Goal: Information Seeking & Learning: Check status

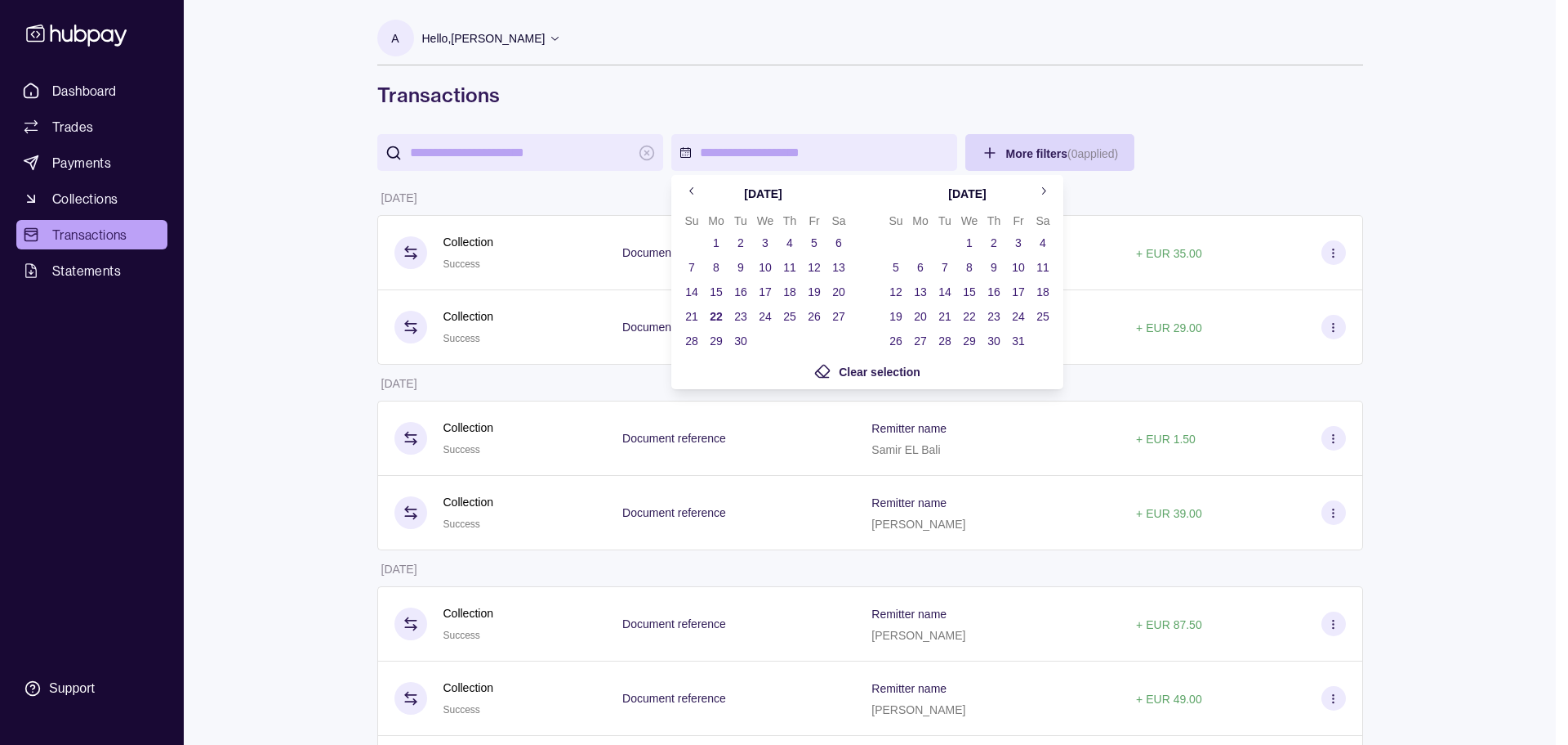
click at [696, 196] on icon "Go to previous month" at bounding box center [692, 191] width 13 height 13
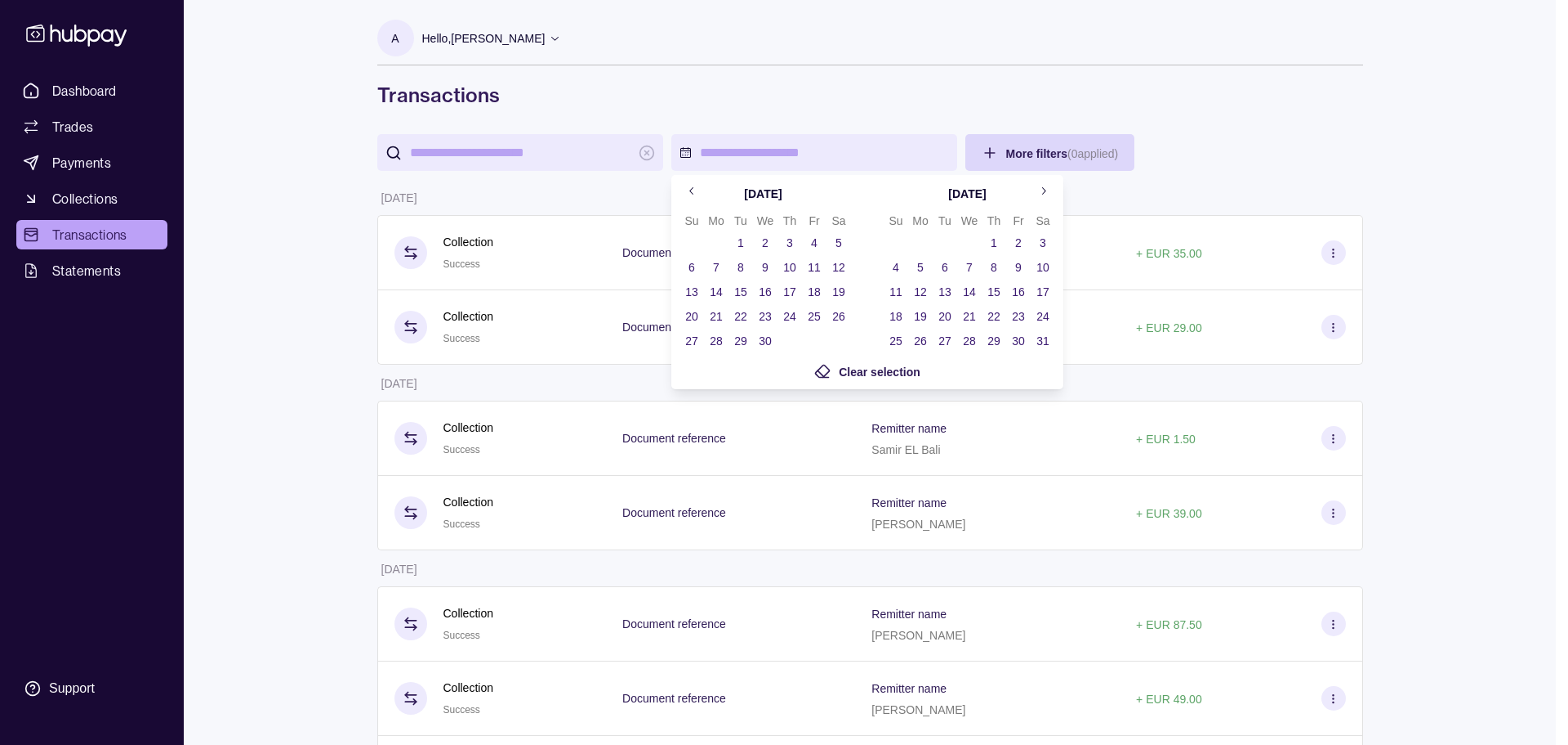
click at [813, 294] on button "18" at bounding box center [813, 291] width 23 height 23
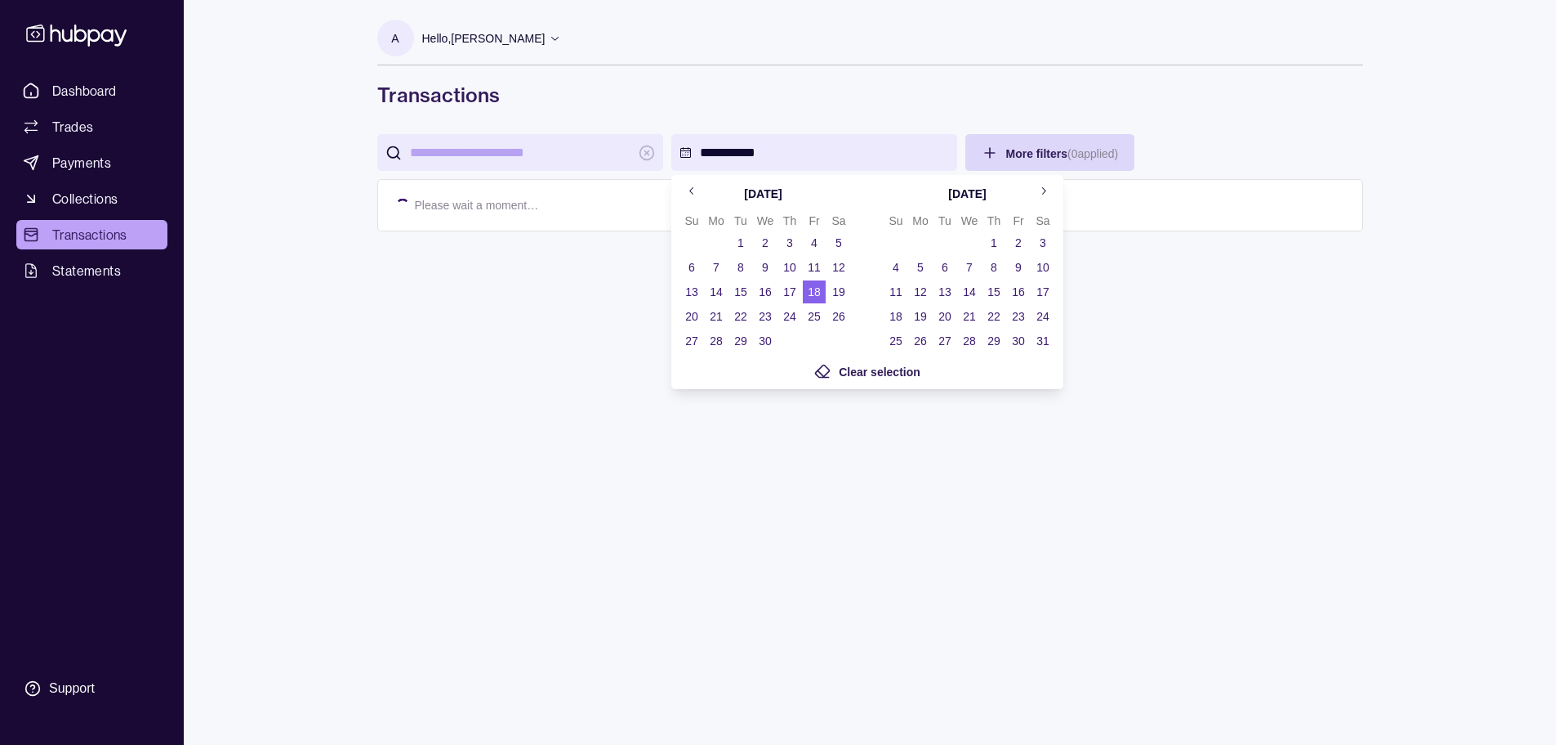
click at [813, 294] on button "18" at bounding box center [813, 291] width 23 height 23
click at [840, 295] on button "19" at bounding box center [838, 291] width 23 height 23
click at [688, 313] on button "20" at bounding box center [691, 315] width 23 height 23
click at [767, 332] on td "30" at bounding box center [765, 341] width 24 height 24
click at [768, 342] on button "30" at bounding box center [765, 340] width 23 height 23
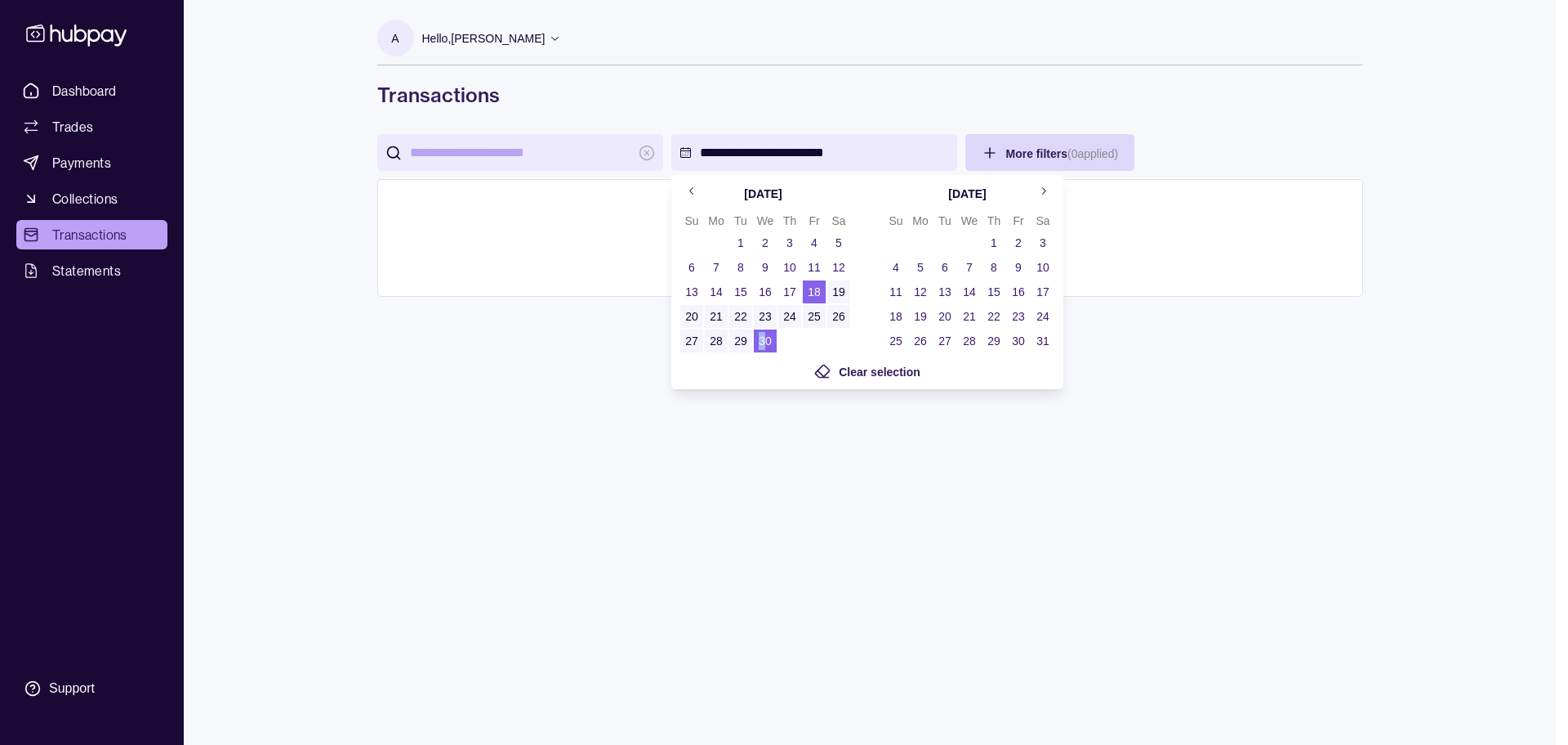
click at [1023, 337] on button "30" at bounding box center [1018, 340] width 23 height 23
click at [1054, 343] on td "31" at bounding box center [1043, 341] width 24 height 24
click at [1038, 335] on button "31" at bounding box center [1043, 340] width 23 height 23
click at [1044, 188] on icon "Go to next month" at bounding box center [1044, 191] width 13 height 13
click at [916, 345] on button "30" at bounding box center [920, 340] width 23 height 23
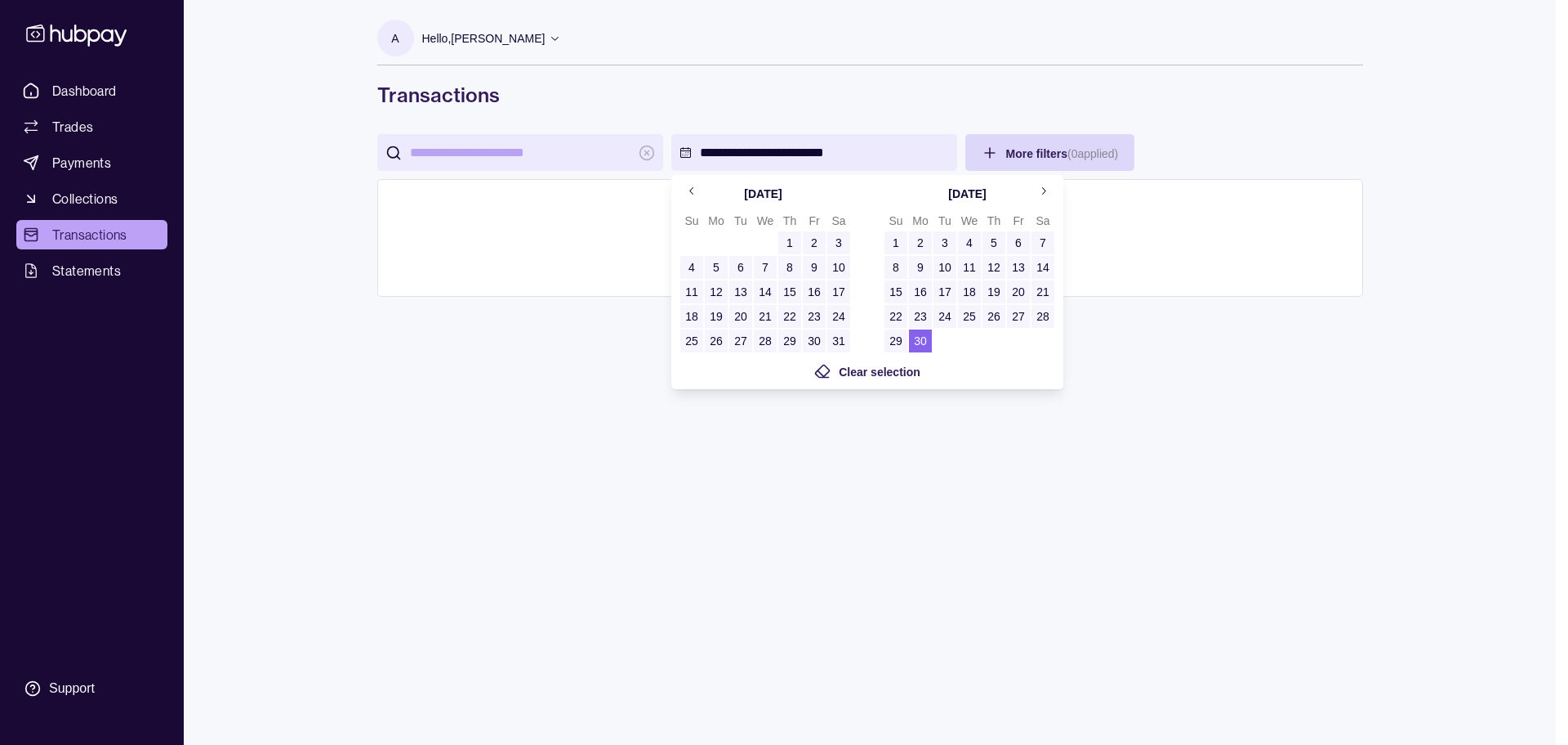
click at [836, 343] on button "31" at bounding box center [838, 340] width 23 height 23
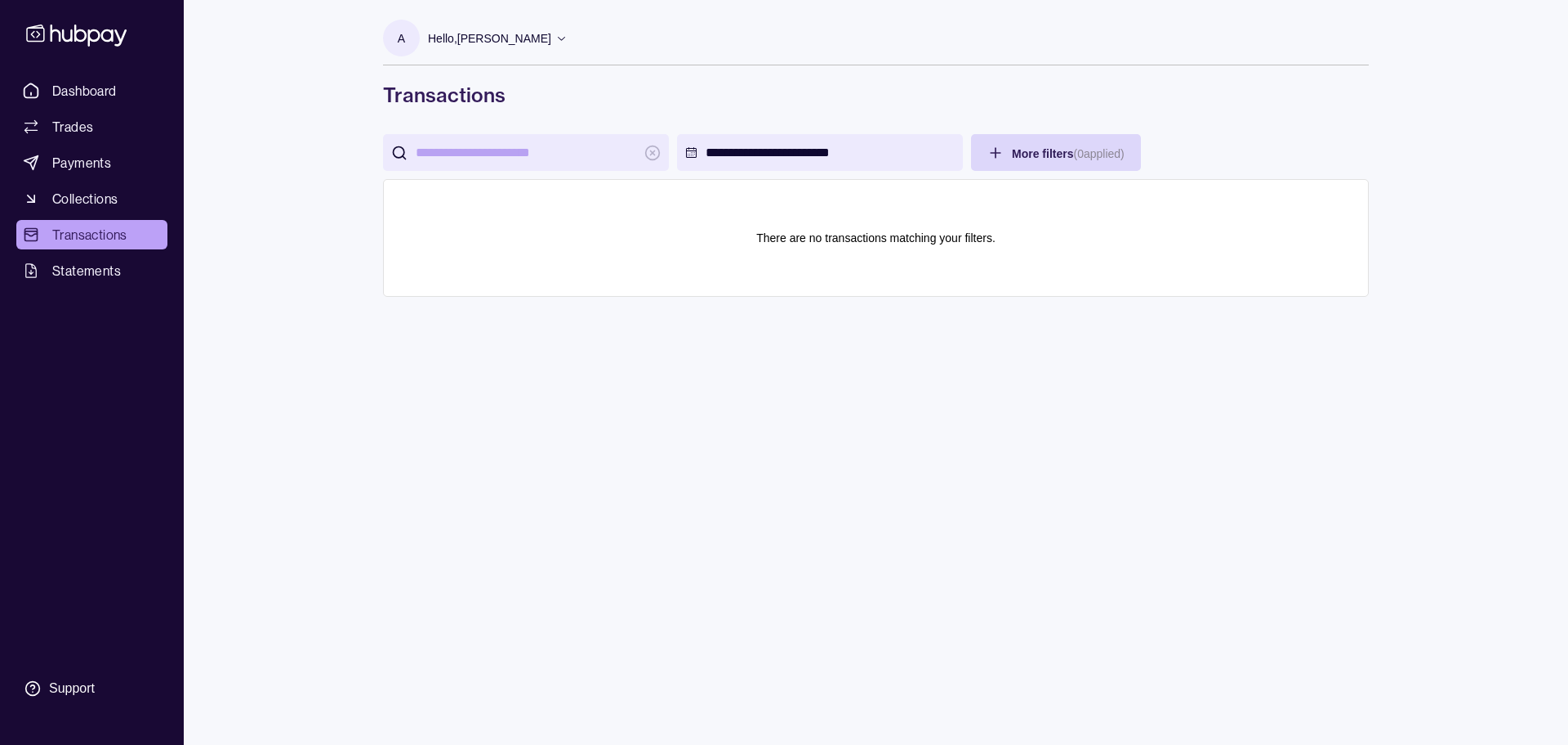
click at [1139, 372] on html "**********" at bounding box center [784, 372] width 1568 height 745
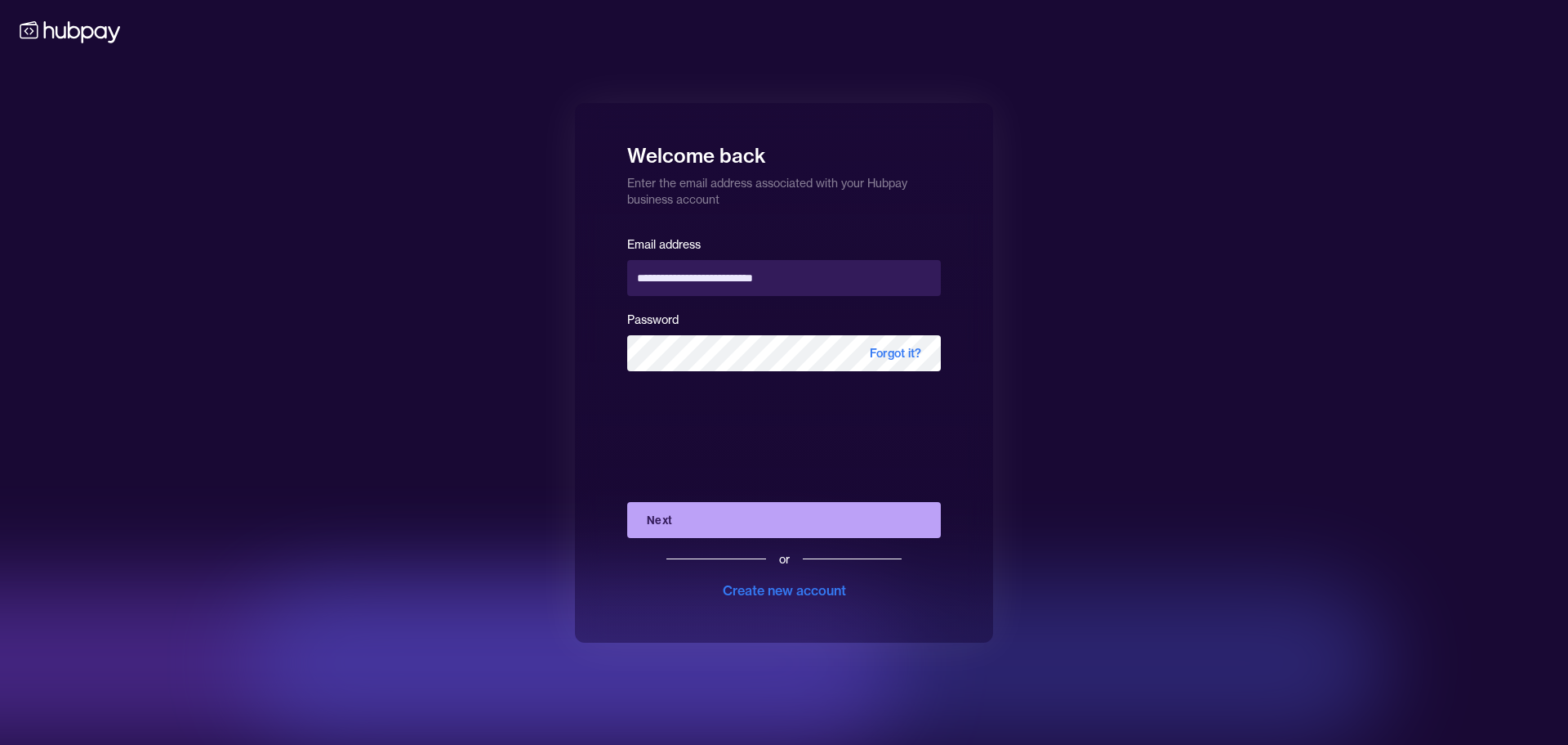
click at [453, 497] on div "**********" at bounding box center [784, 372] width 1568 height 745
click at [664, 528] on button "Next" at bounding box center [784, 520] width 313 height 36
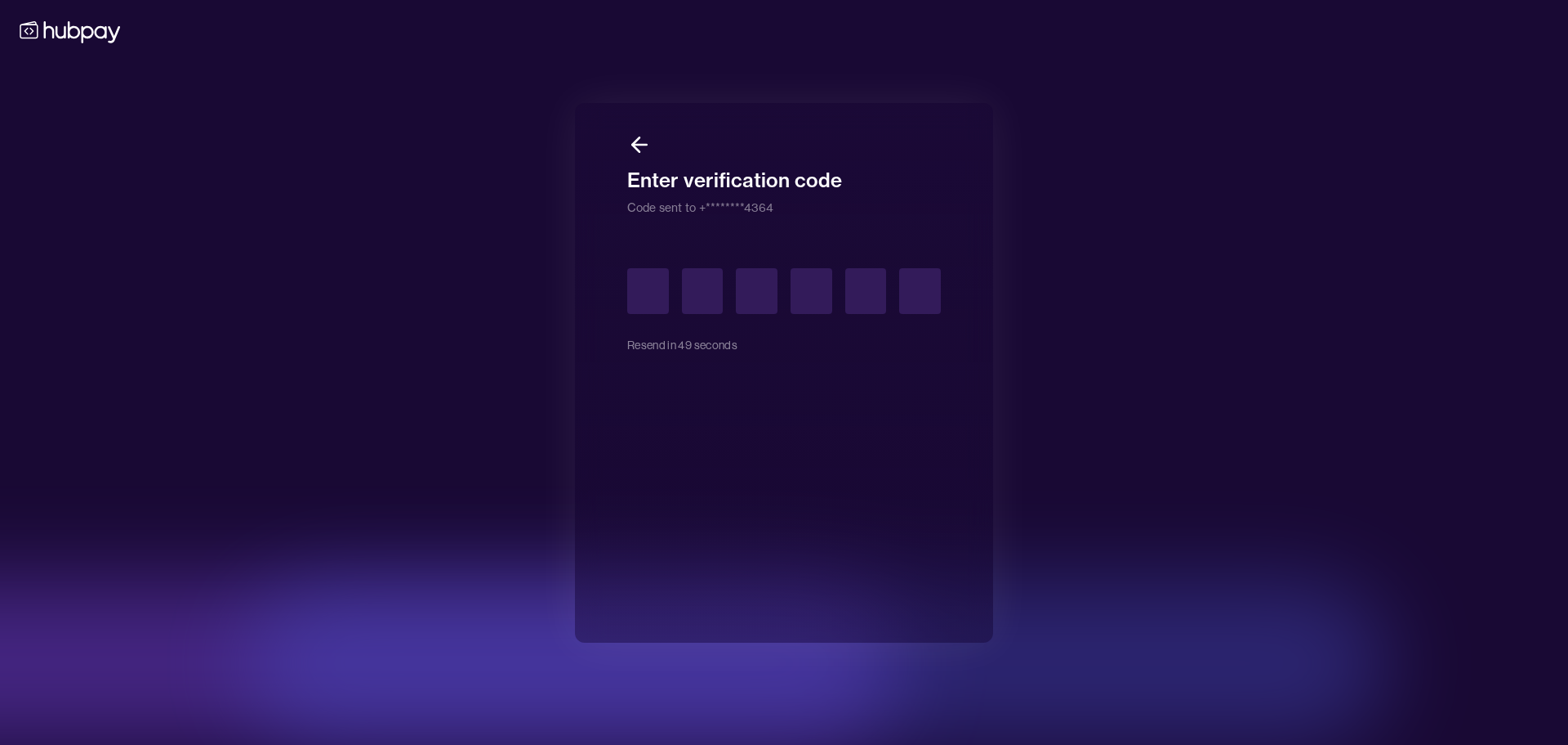
type input "*"
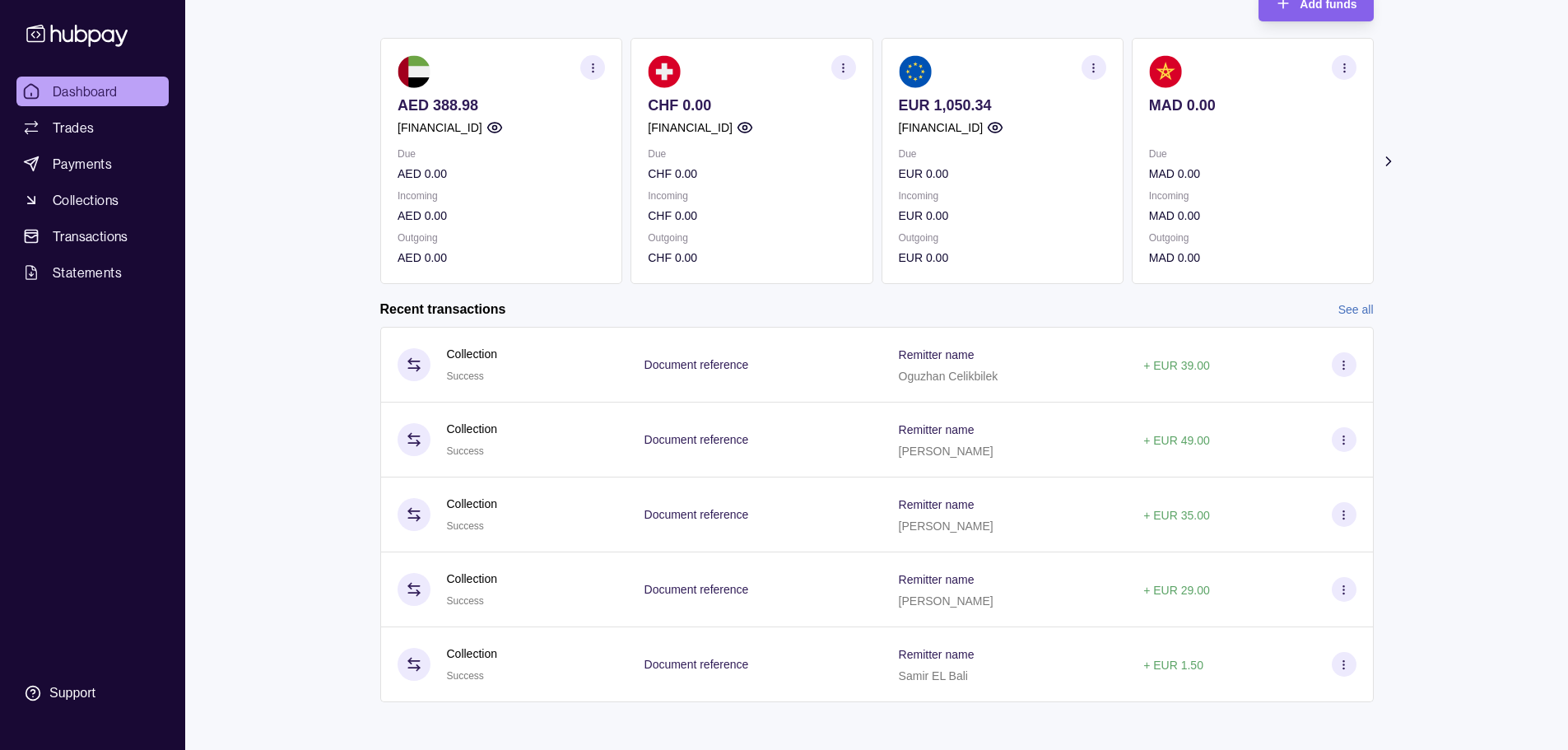
scroll to position [126, 0]
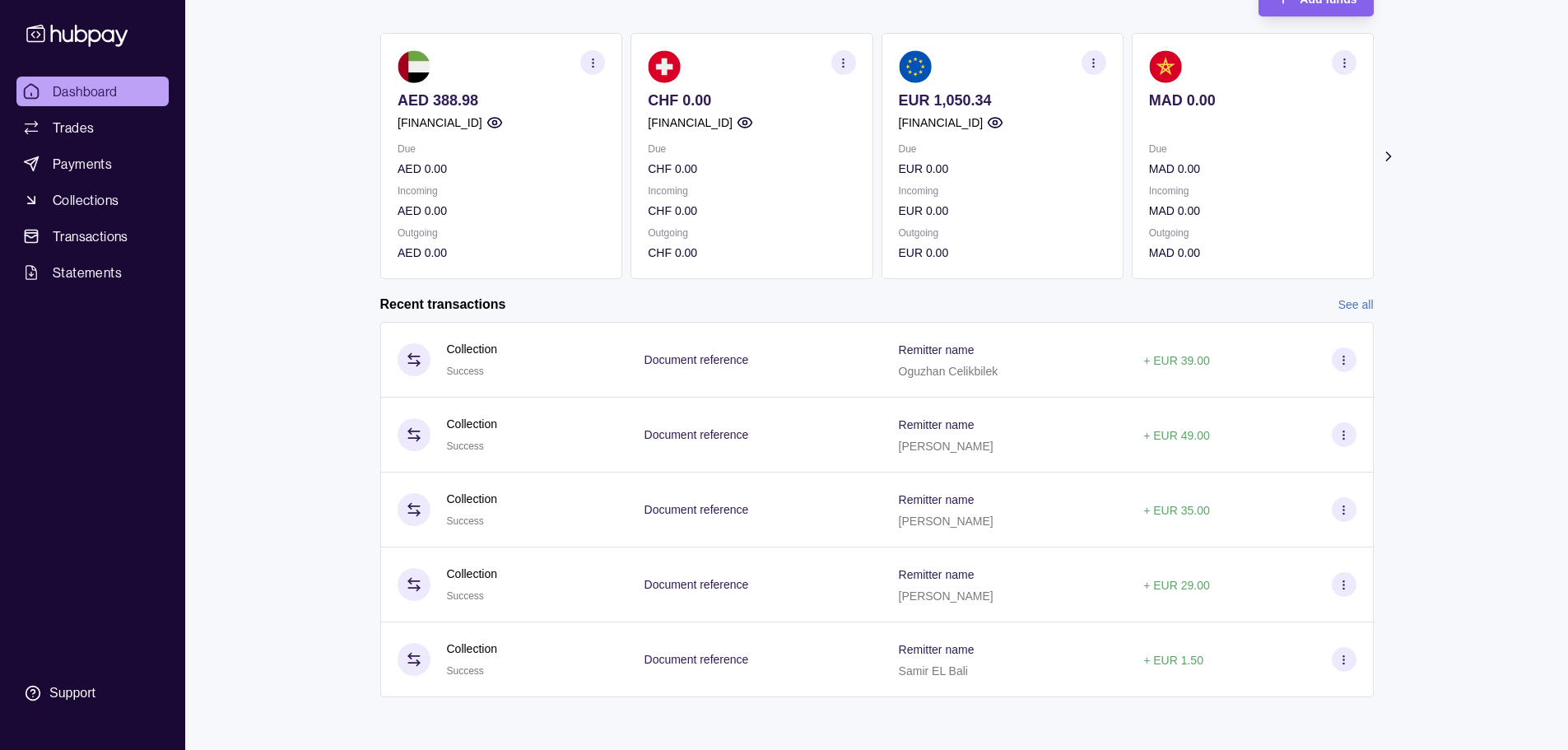
click at [921, 67] on img at bounding box center [915, 67] width 33 height 33
click at [1026, 70] on section at bounding box center [1001, 67] width 207 height 33
click at [1026, 69] on section at bounding box center [1001, 67] width 207 height 33
click at [1085, 63] on section "button" at bounding box center [1092, 62] width 25 height 25
click at [1000, 68] on link "View transactions" at bounding box center [971, 63] width 89 height 18
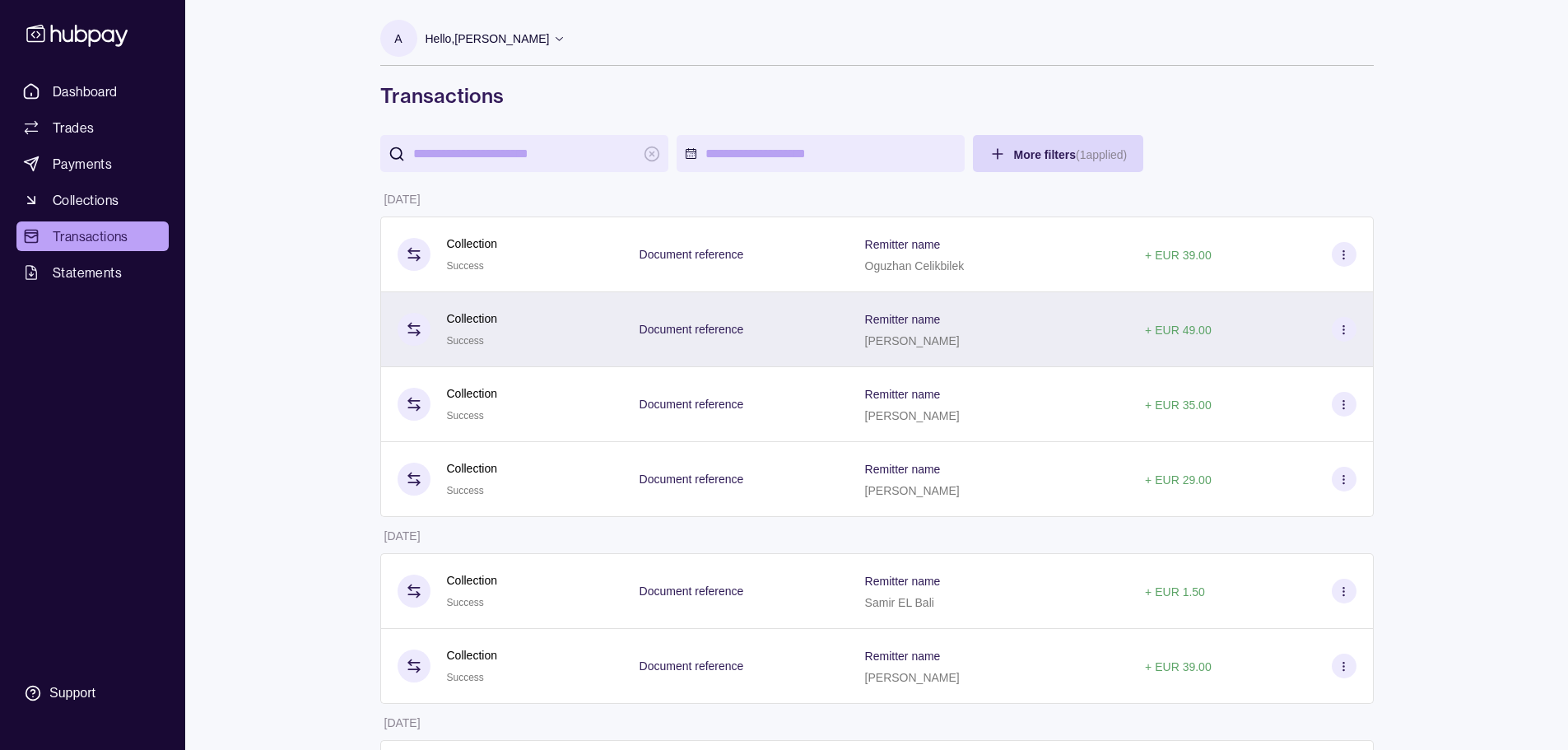
click at [1007, 345] on div "Remitter name [PERSON_NAME]" at bounding box center [988, 328] width 247 height 41
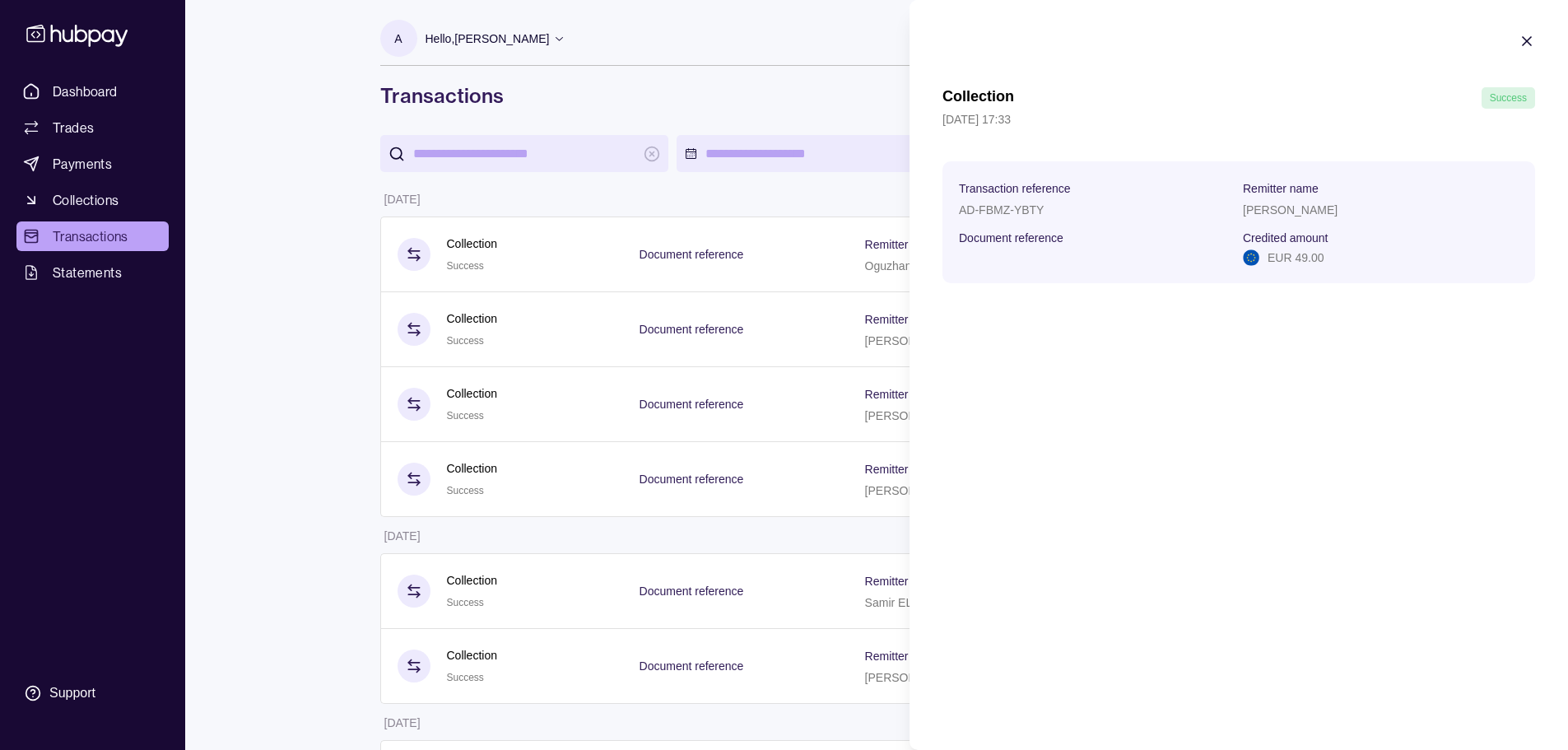
click at [1306, 201] on div "[PERSON_NAME]" at bounding box center [1381, 209] width 276 height 20
click at [1304, 211] on p "[PERSON_NAME]" at bounding box center [1291, 210] width 95 height 13
copy p "[PERSON_NAME]"
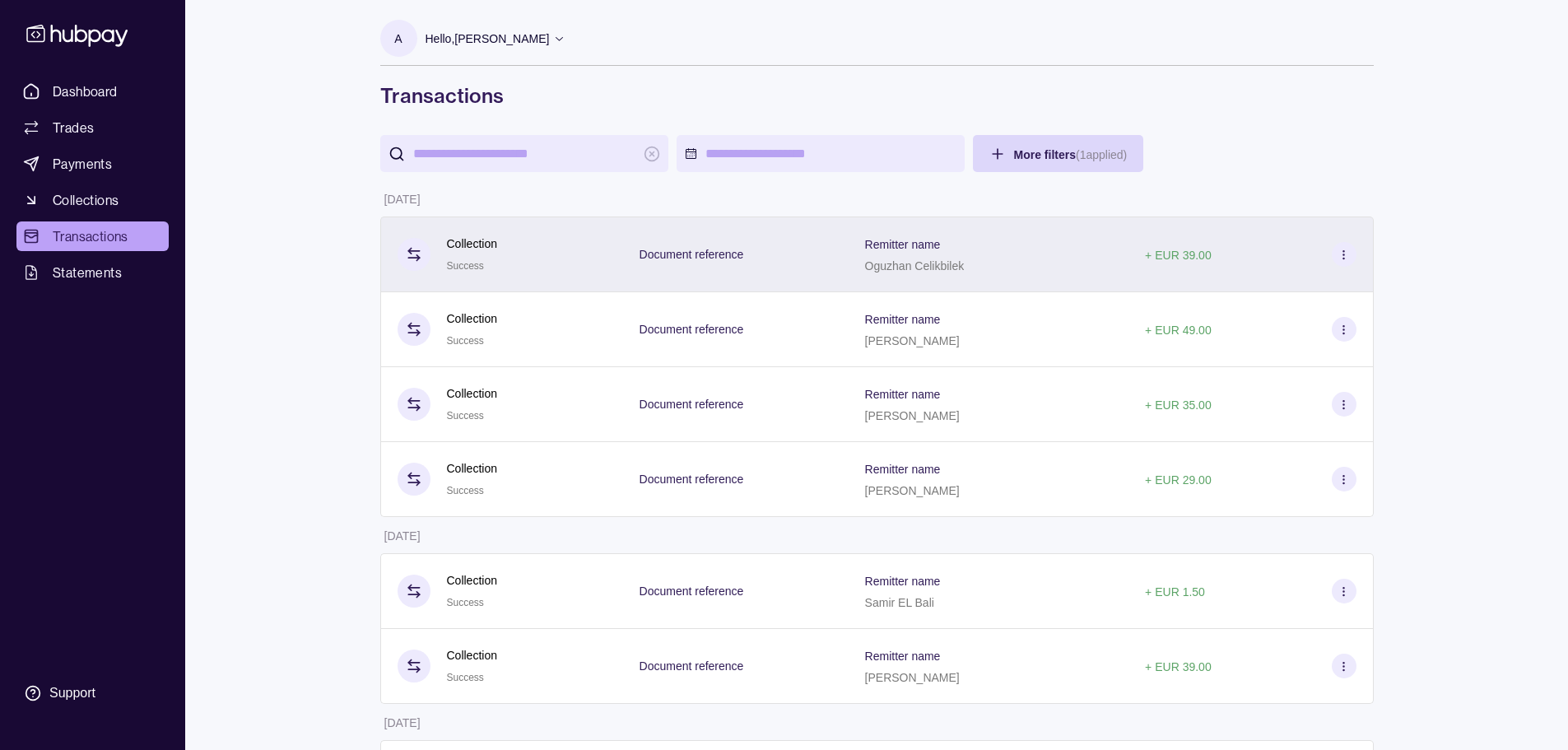
click at [941, 251] on span "Remitter name" at bounding box center [903, 244] width 76 height 20
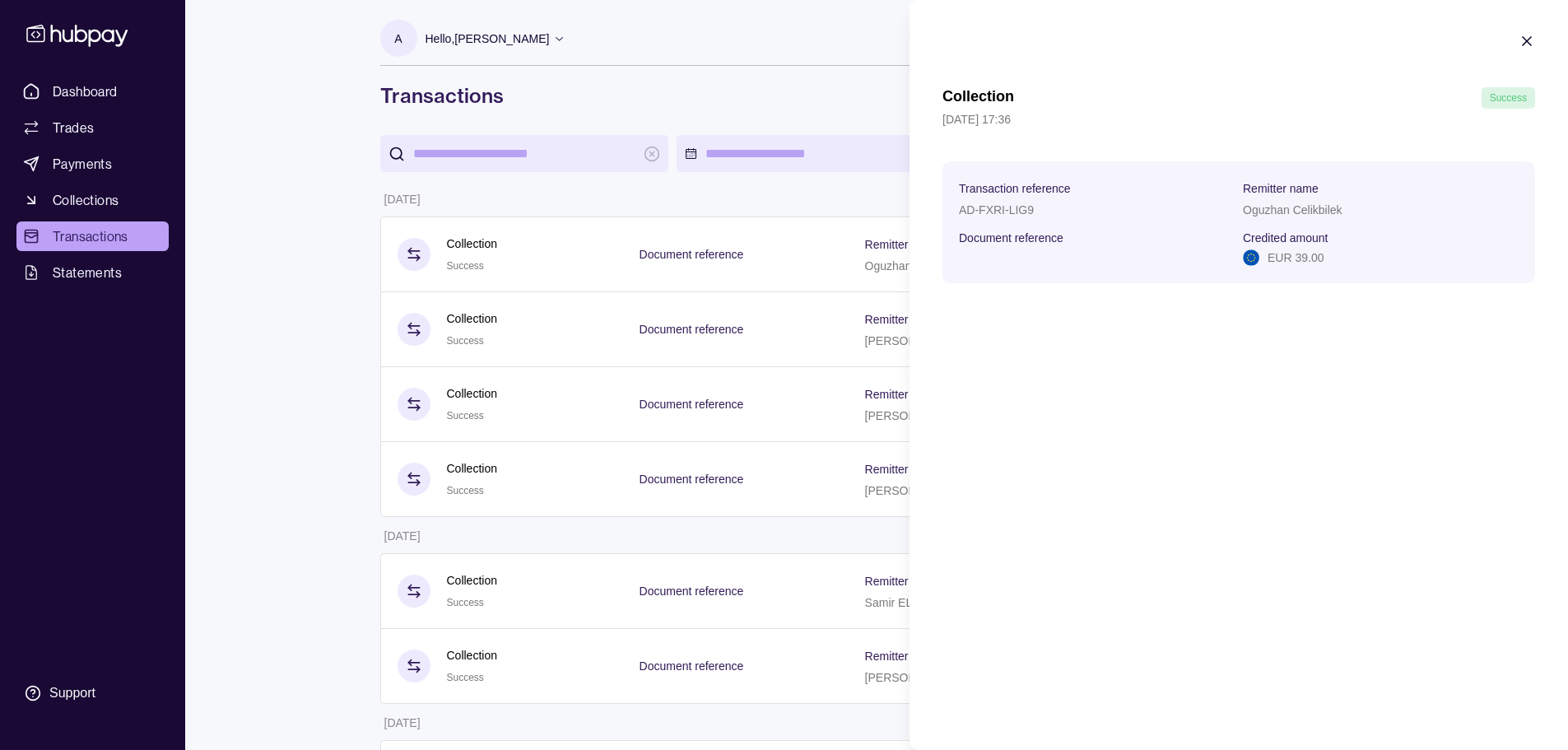
click at [1287, 214] on p "Oguzhan Celikbilek" at bounding box center [1292, 210] width 99 height 13
copy p "Oguzhan Celikbilek"
